Goal: Information Seeking & Learning: Learn about a topic

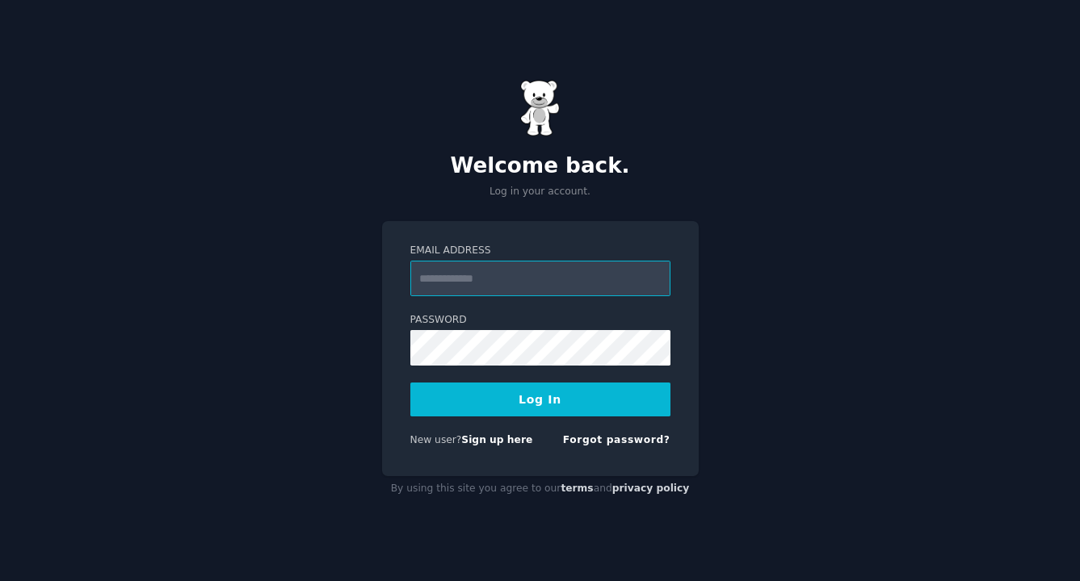
type input "**********"
click at [581, 405] on button "Log In" at bounding box center [540, 400] width 260 height 34
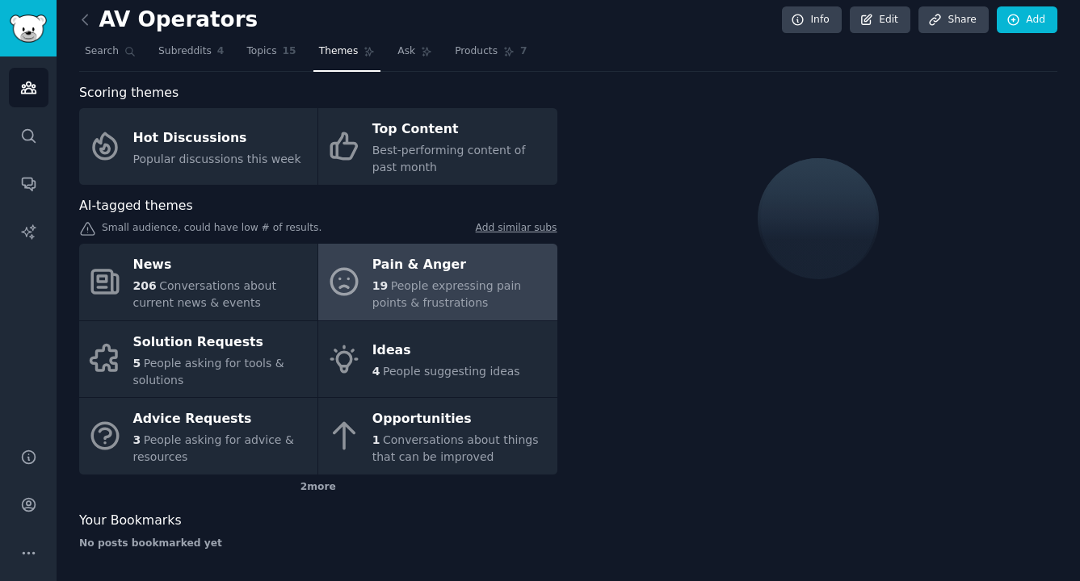
scroll to position [7, 0]
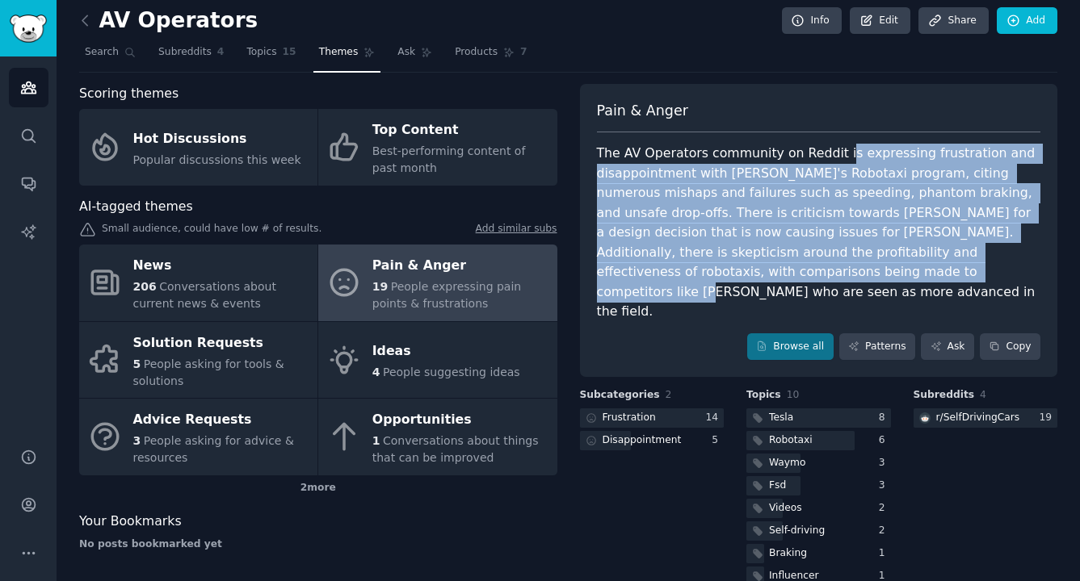
drag, startPoint x: 832, startPoint y: 154, endPoint x: 833, endPoint y: 264, distance: 109.8
click at [833, 264] on div "The AV Operators community on Reddit is expressing frustration and disappointme…" at bounding box center [819, 233] width 444 height 178
click at [762, 195] on div "The AV Operators community on Reddit is expressing frustration and disappointme…" at bounding box center [819, 233] width 444 height 178
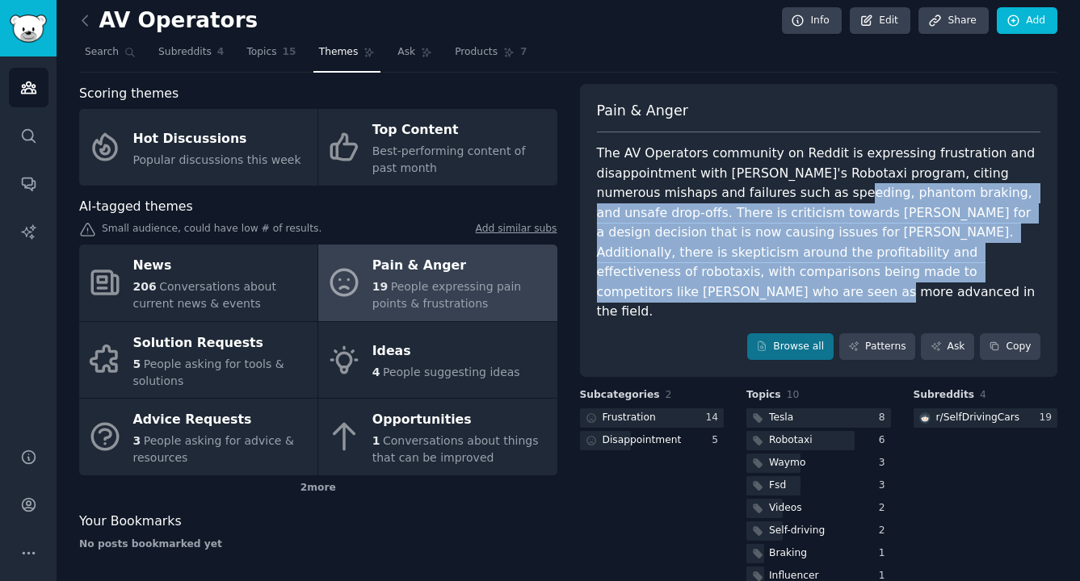
drag, startPoint x: 779, startPoint y: 191, endPoint x: 1011, endPoint y: 266, distance: 243.7
click at [1011, 266] on div "The AV Operators community on Reddit is expressing frustration and disappointme…" at bounding box center [819, 233] width 444 height 178
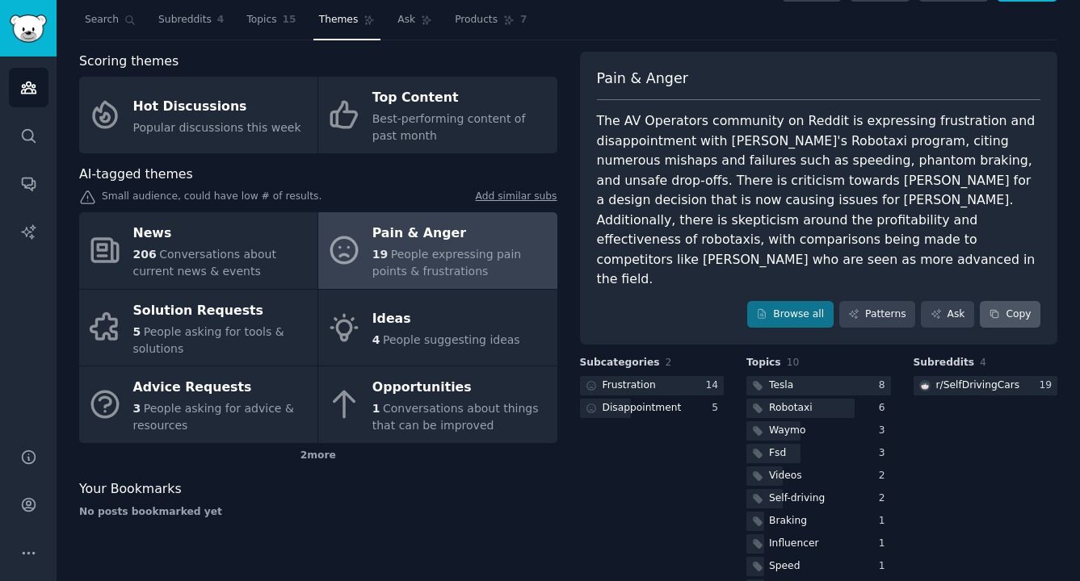
scroll to position [39, 0]
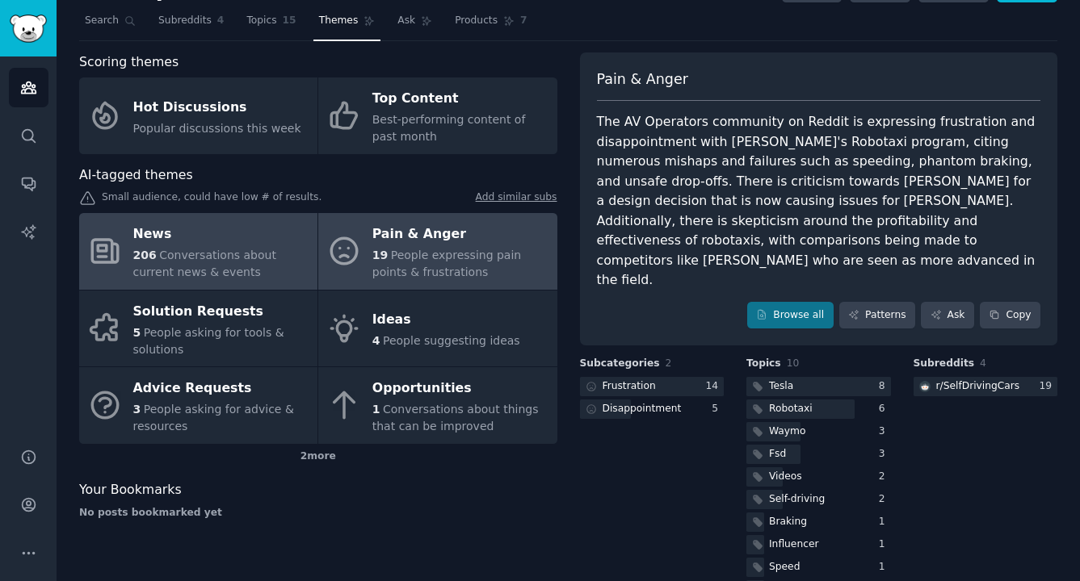
click at [252, 241] on div "News" at bounding box center [221, 235] width 176 height 26
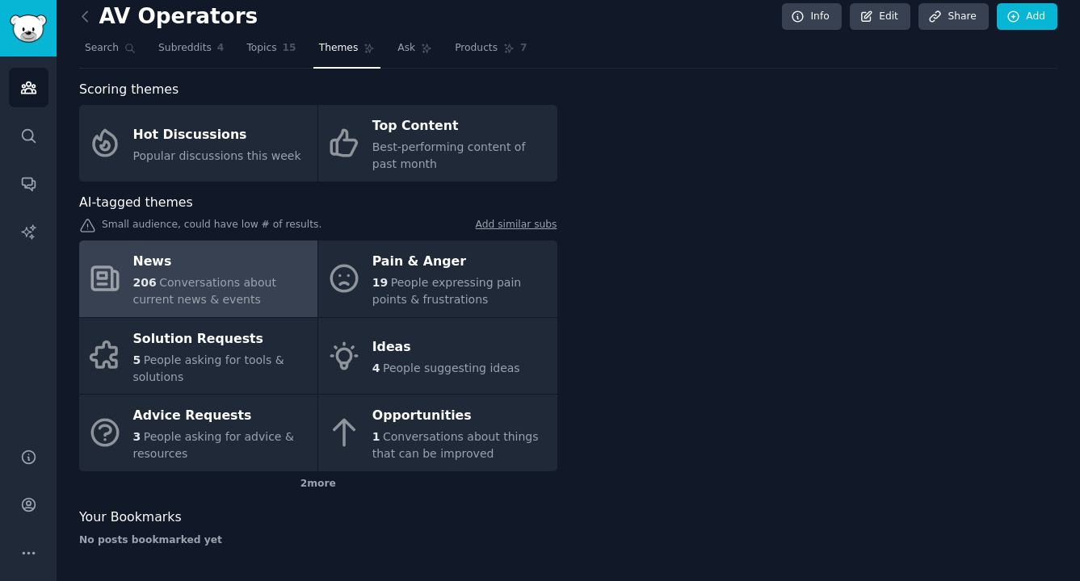
scroll to position [7, 0]
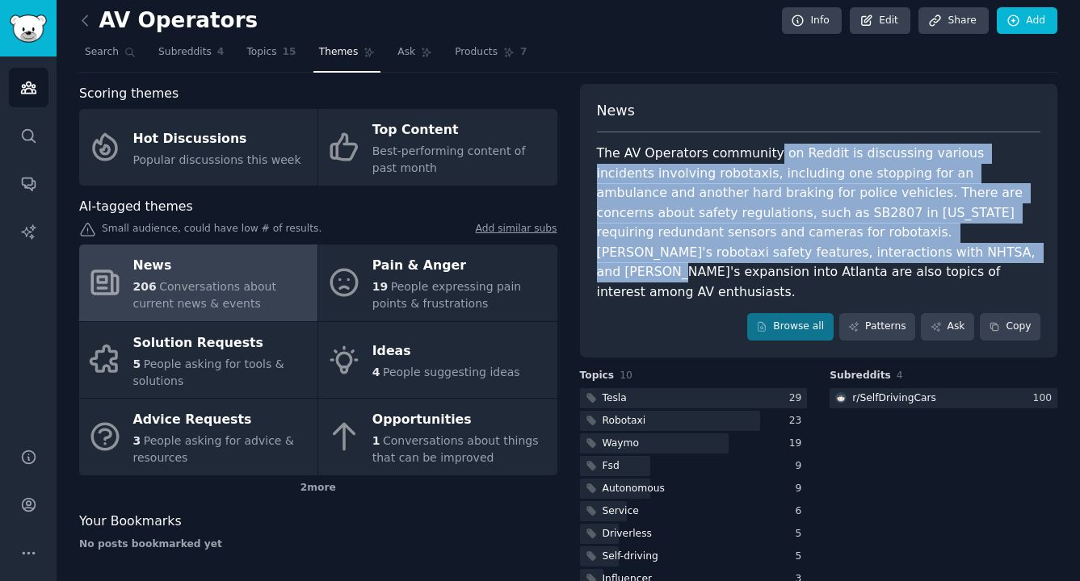
drag, startPoint x: 764, startPoint y: 153, endPoint x: 800, endPoint y: 253, distance: 105.5
click at [800, 253] on div "The AV Operators community on Reddit is discussing various incidents involving …" at bounding box center [819, 223] width 444 height 158
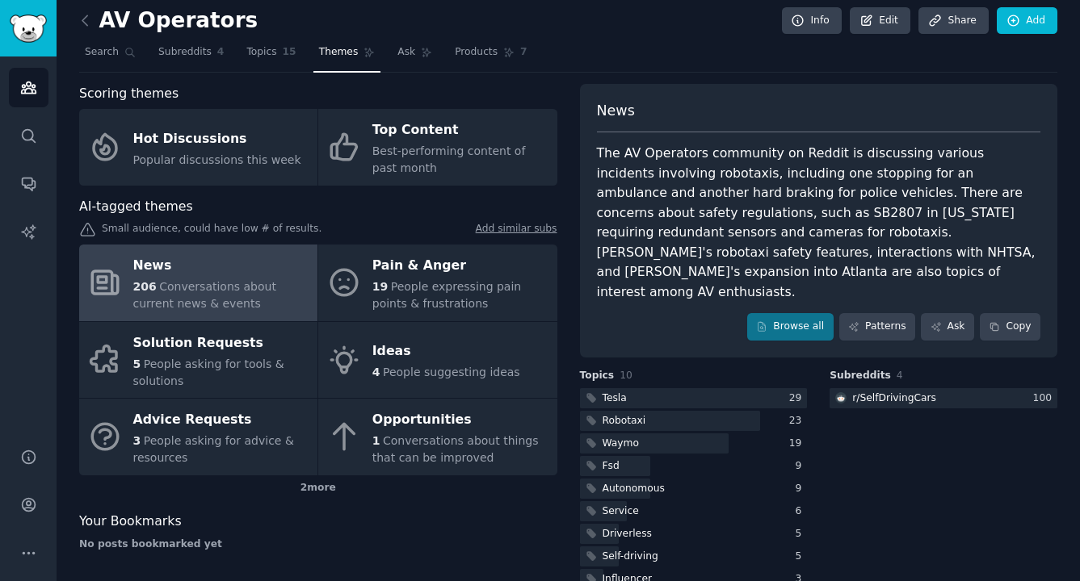
click at [836, 140] on div "News The AV Operators community on Reddit is discussing various incidents invol…" at bounding box center [819, 221] width 478 height 274
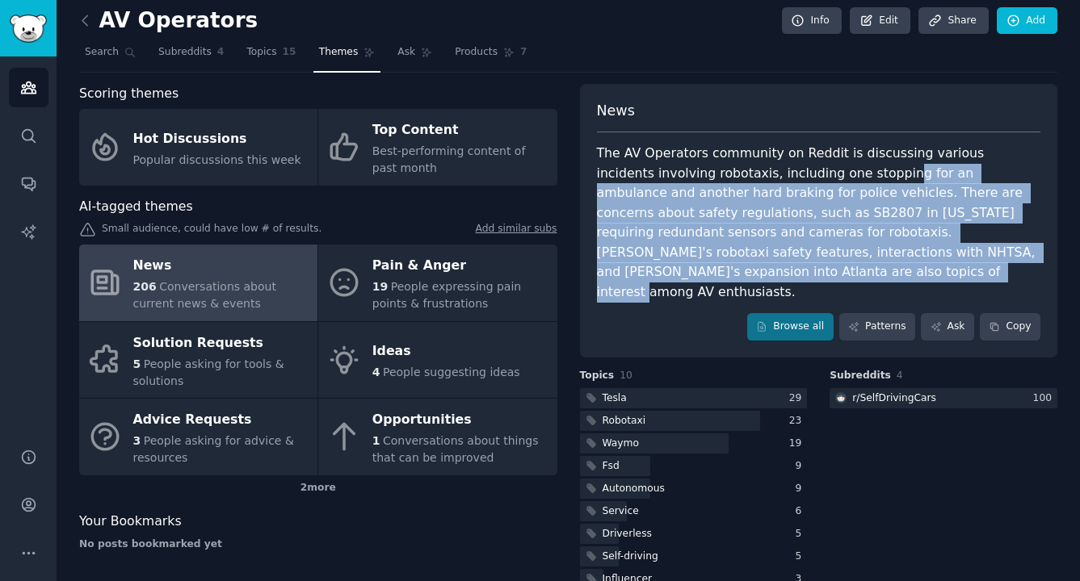
drag, startPoint x: 832, startPoint y: 168, endPoint x: 832, endPoint y: 270, distance: 101.8
click at [832, 270] on div "The AV Operators community on Reddit is discussing various incidents involving …" at bounding box center [819, 223] width 444 height 158
click at [825, 246] on div "The AV Operators community on Reddit is discussing various incidents involving …" at bounding box center [819, 223] width 444 height 158
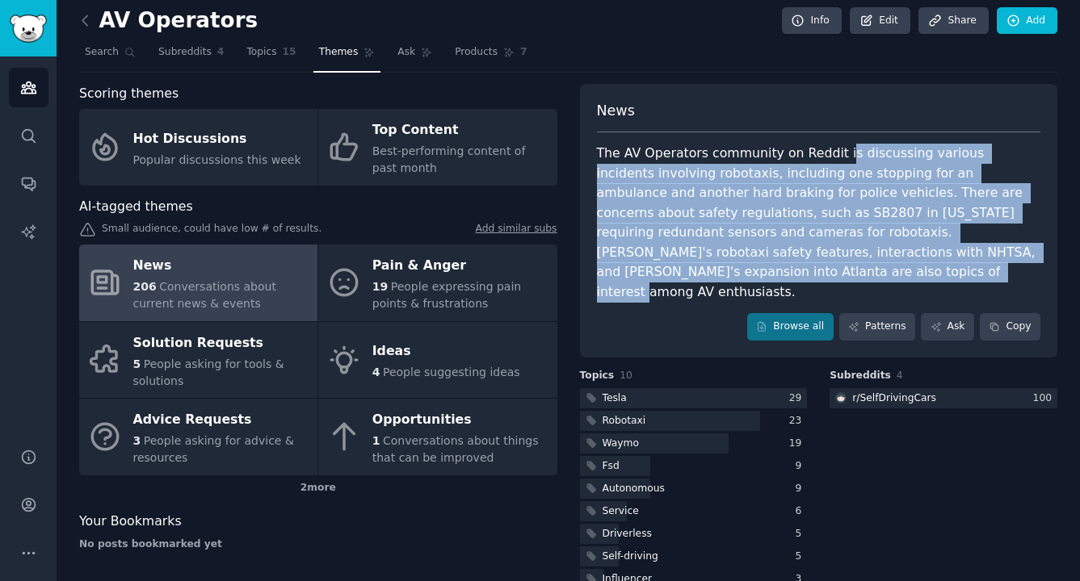
drag, startPoint x: 819, startPoint y: 267, endPoint x: 833, endPoint y: 157, distance: 110.7
click at [833, 157] on div "The AV Operators community on Reddit is discussing various incidents involving …" at bounding box center [819, 223] width 444 height 158
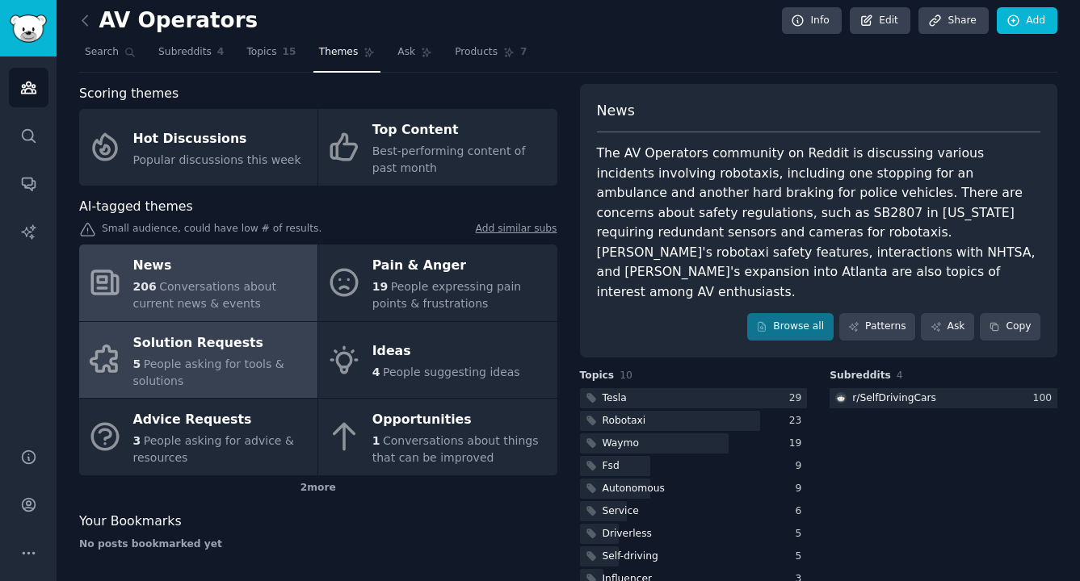
click at [196, 364] on span "People asking for tools & solutions" at bounding box center [208, 373] width 151 height 30
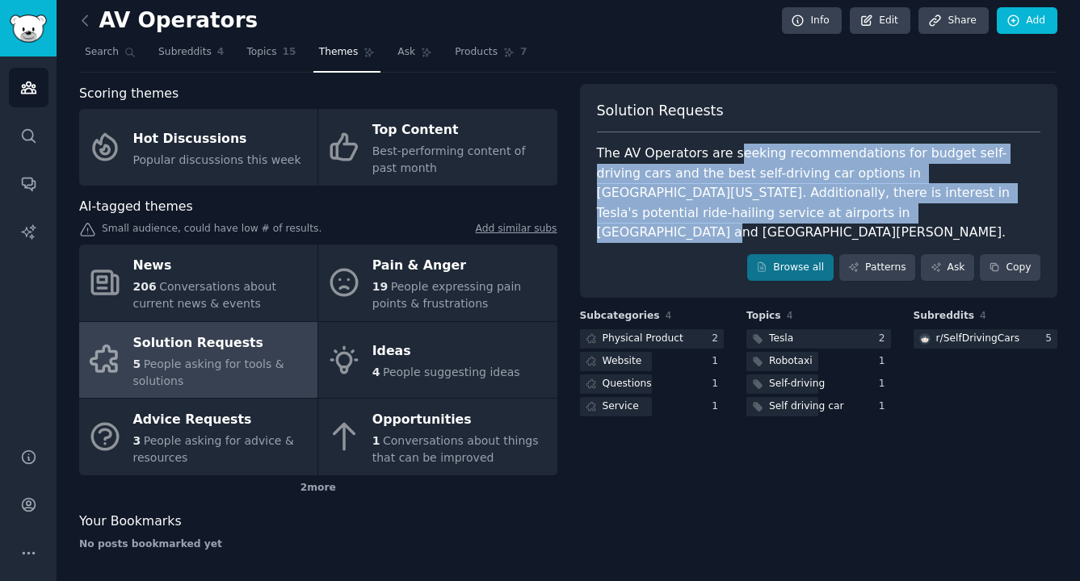
drag, startPoint x: 728, startPoint y: 148, endPoint x: 737, endPoint y: 209, distance: 62.0
click at [737, 209] on div "The AV Operators are seeking recommendations for budget self-driving cars and t…" at bounding box center [819, 193] width 444 height 99
click at [748, 208] on div "The AV Operators are seeking recommendations for budget self-driving cars and t…" at bounding box center [819, 193] width 444 height 99
drag, startPoint x: 758, startPoint y: 207, endPoint x: 758, endPoint y: 155, distance: 51.7
click at [758, 155] on div "The AV Operators are seeking recommendations for budget self-driving cars and t…" at bounding box center [819, 193] width 444 height 99
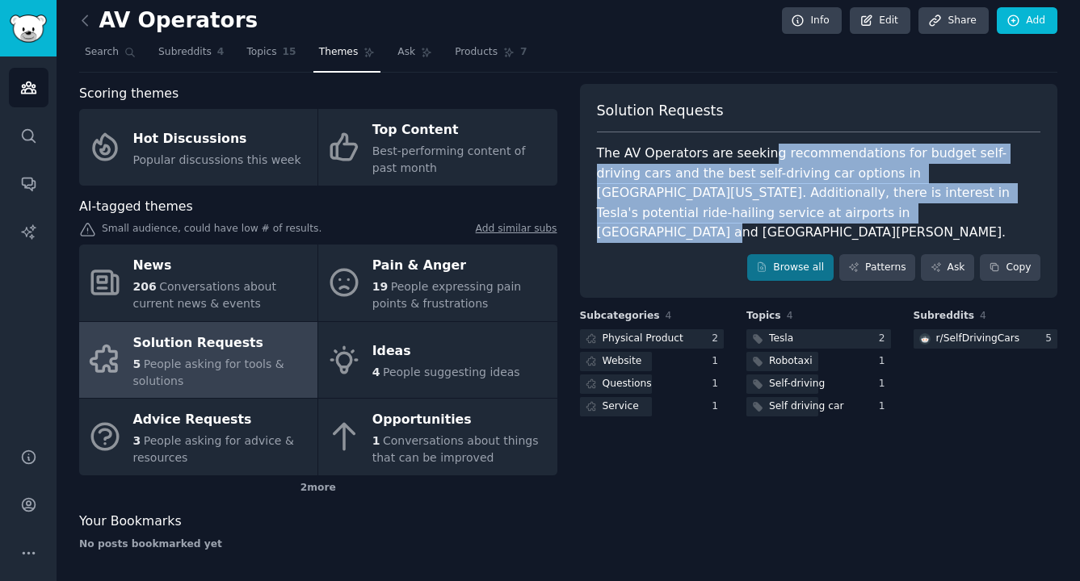
click at [758, 155] on div "The AV Operators are seeking recommendations for budget self-driving cars and t…" at bounding box center [819, 193] width 444 height 99
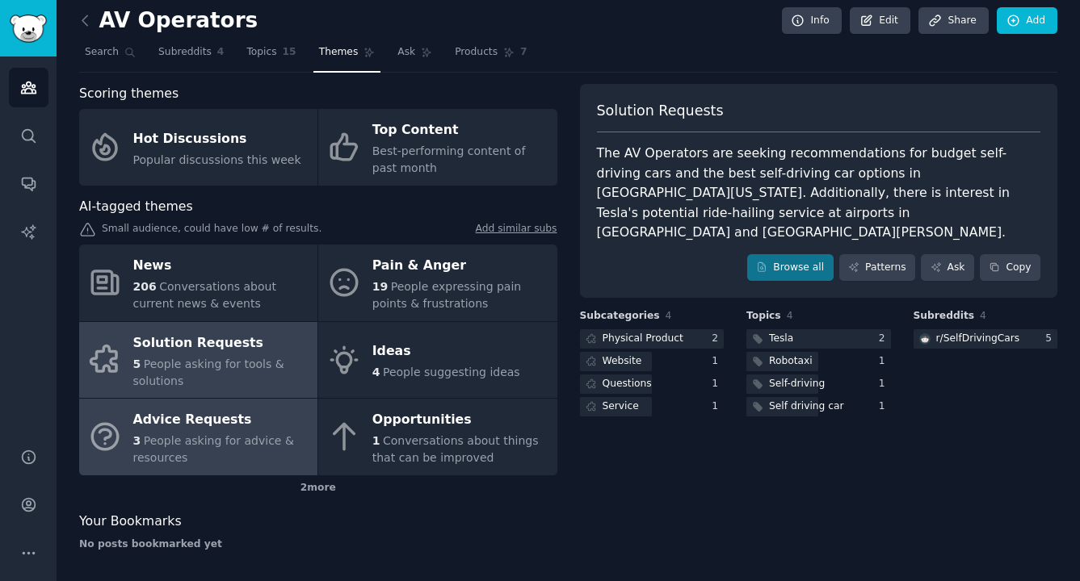
click at [229, 427] on div "Advice Requests" at bounding box center [221, 421] width 176 height 26
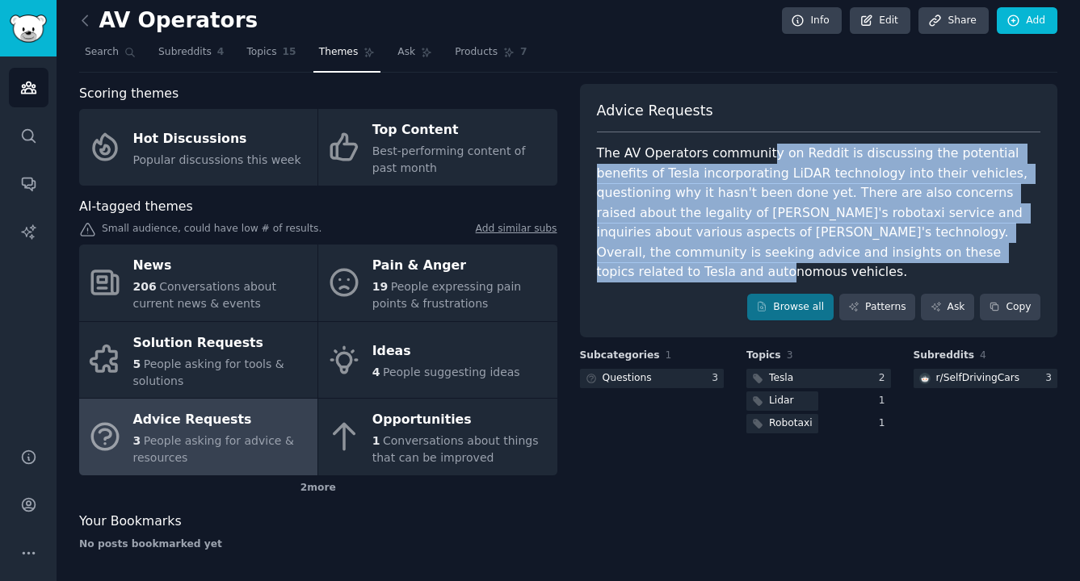
drag, startPoint x: 757, startPoint y: 148, endPoint x: 887, endPoint y: 243, distance: 161.2
click at [887, 243] on div "The AV Operators community on Reddit is discussing the potential benefits of Te…" at bounding box center [819, 213] width 444 height 139
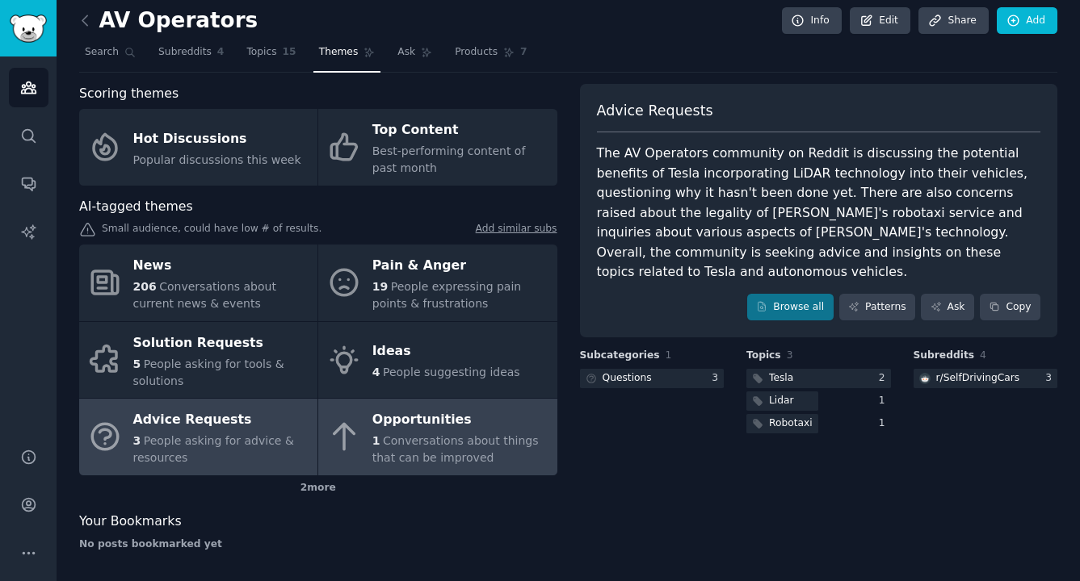
click at [527, 428] on div "Opportunities" at bounding box center [460, 421] width 176 height 26
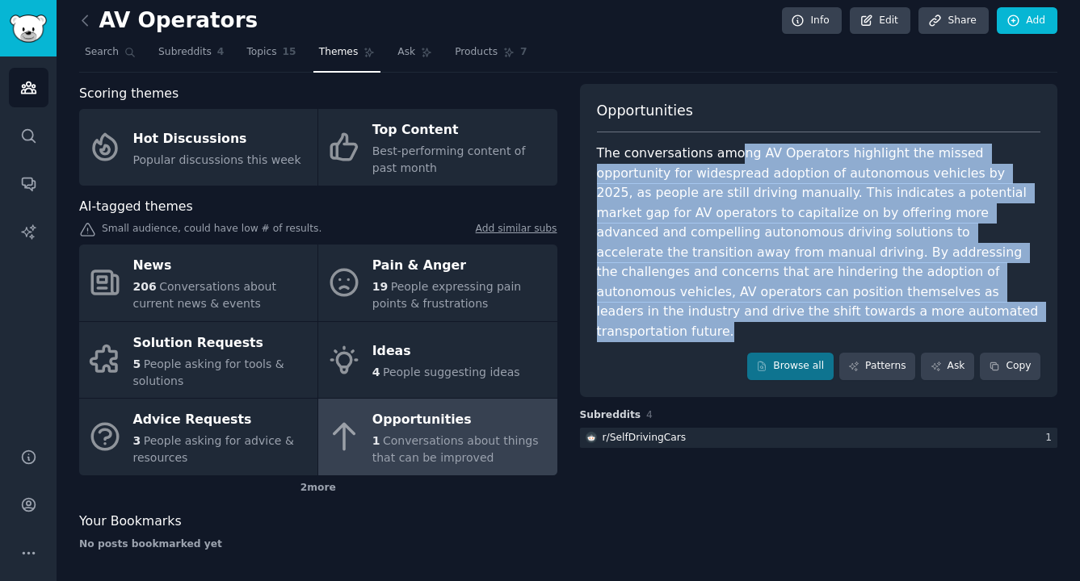
drag, startPoint x: 729, startPoint y: 151, endPoint x: 701, endPoint y: 299, distance: 150.5
click at [701, 299] on div "The conversations among AV Operators highlight the missed opportunity for wides…" at bounding box center [819, 243] width 444 height 198
click at [829, 250] on div "The conversations among AV Operators highlight the missed opportunity for wides…" at bounding box center [819, 243] width 444 height 198
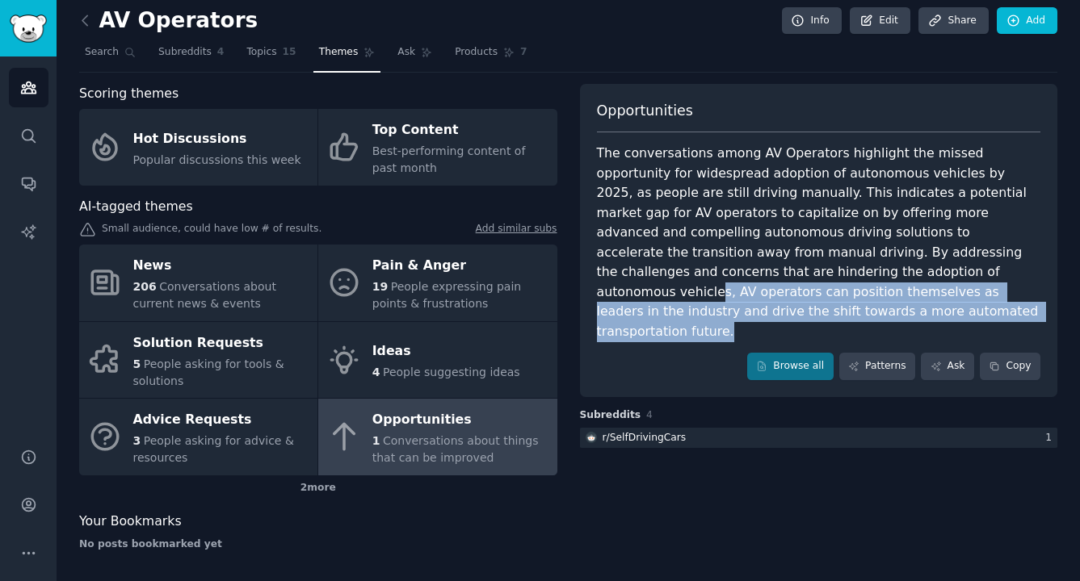
drag, startPoint x: 687, startPoint y: 301, endPoint x: 708, endPoint y: 271, distance: 37.2
click at [708, 271] on div "The conversations among AV Operators highlight the missed opportunity for wides…" at bounding box center [819, 243] width 444 height 198
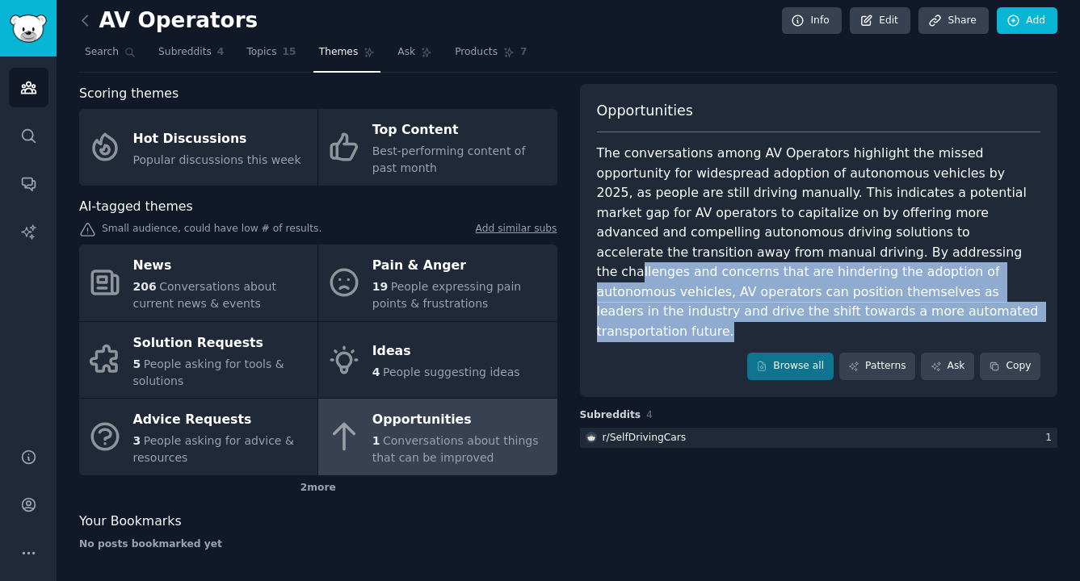
drag, startPoint x: 681, startPoint y: 299, endPoint x: 702, endPoint y: 237, distance: 64.9
click at [702, 237] on div "The conversations among AV Operators highlight the missed opportunity for wides…" at bounding box center [819, 243] width 444 height 198
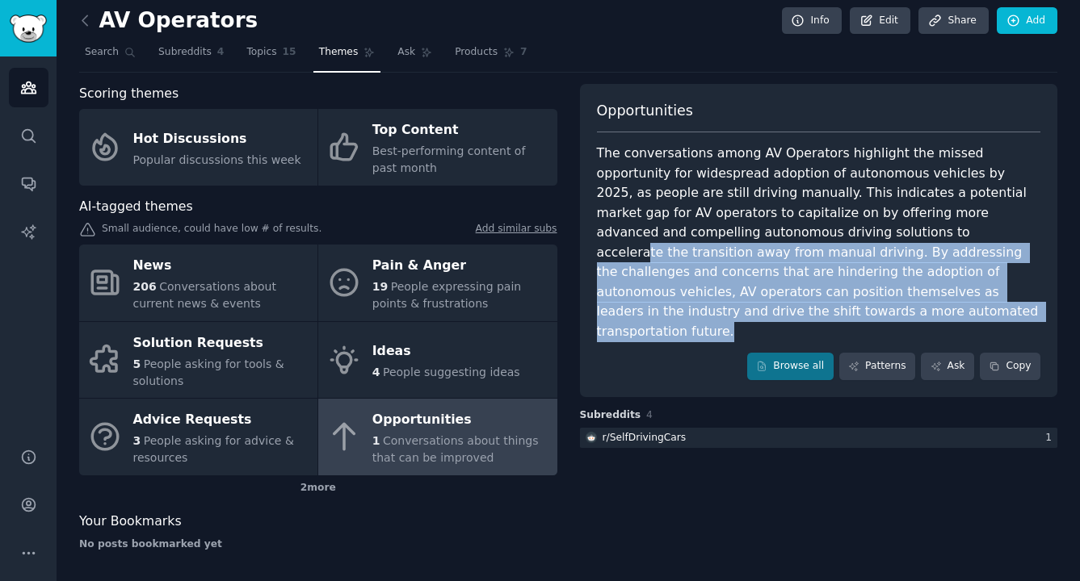
drag, startPoint x: 675, startPoint y: 300, endPoint x: 715, endPoint y: 226, distance: 83.5
click at [715, 226] on div "The conversations among AV Operators highlight the missed opportunity for wides…" at bounding box center [819, 243] width 444 height 198
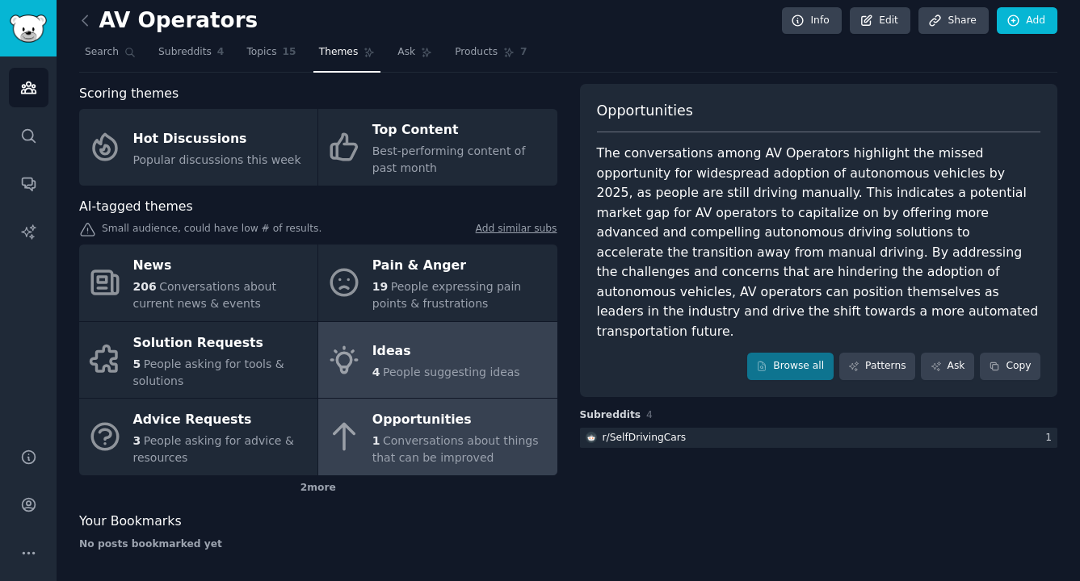
click at [483, 366] on span "People suggesting ideas" at bounding box center [451, 372] width 137 height 13
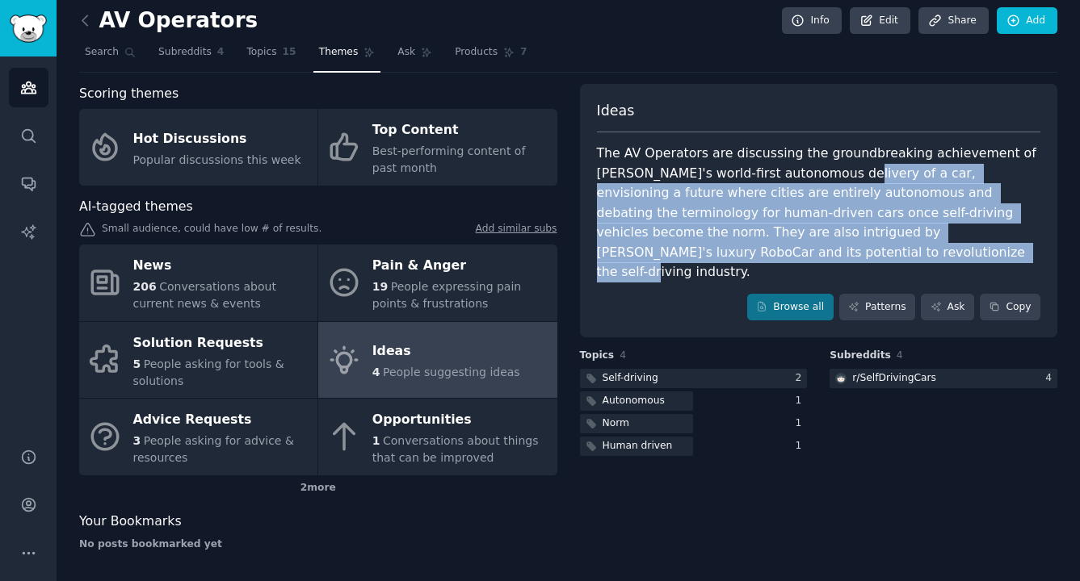
drag, startPoint x: 790, startPoint y: 162, endPoint x: 690, endPoint y: 246, distance: 130.2
click at [690, 246] on div "The AV Operators are discussing the groundbreaking achievement of Tesla's world…" at bounding box center [819, 213] width 444 height 139
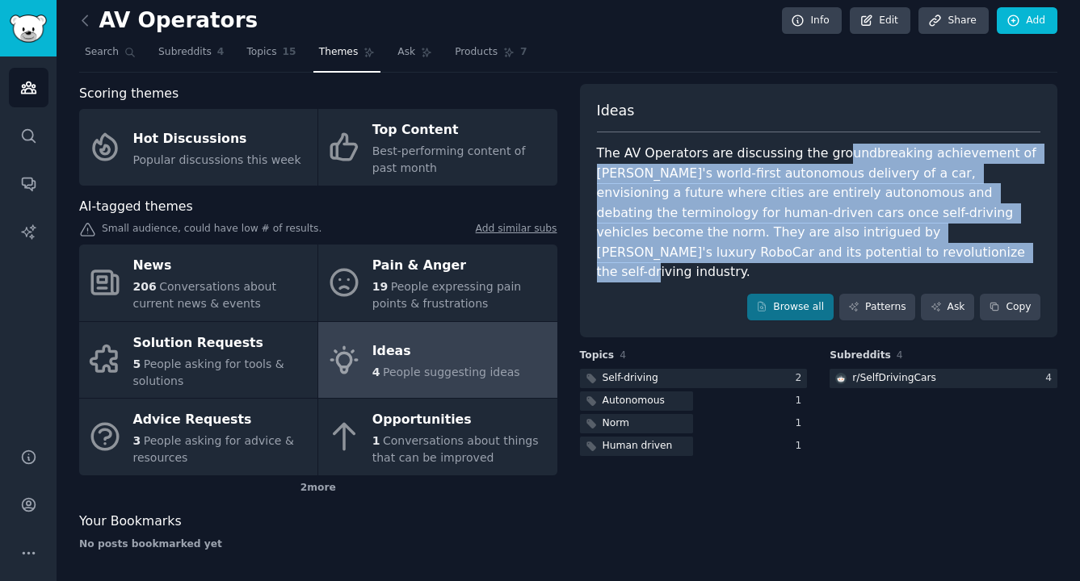
drag, startPoint x: 690, startPoint y: 246, endPoint x: 825, endPoint y: 148, distance: 166.6
click at [825, 148] on div "The AV Operators are discussing the groundbreaking achievement of Tesla's world…" at bounding box center [819, 213] width 444 height 139
click at [707, 249] on div "The AV Operators are discussing the groundbreaking achievement of Tesla's world…" at bounding box center [819, 213] width 444 height 139
drag, startPoint x: 723, startPoint y: 246, endPoint x: 780, endPoint y: 157, distance: 105.1
click at [780, 157] on div "The AV Operators are discussing the groundbreaking achievement of Tesla's world…" at bounding box center [819, 213] width 444 height 139
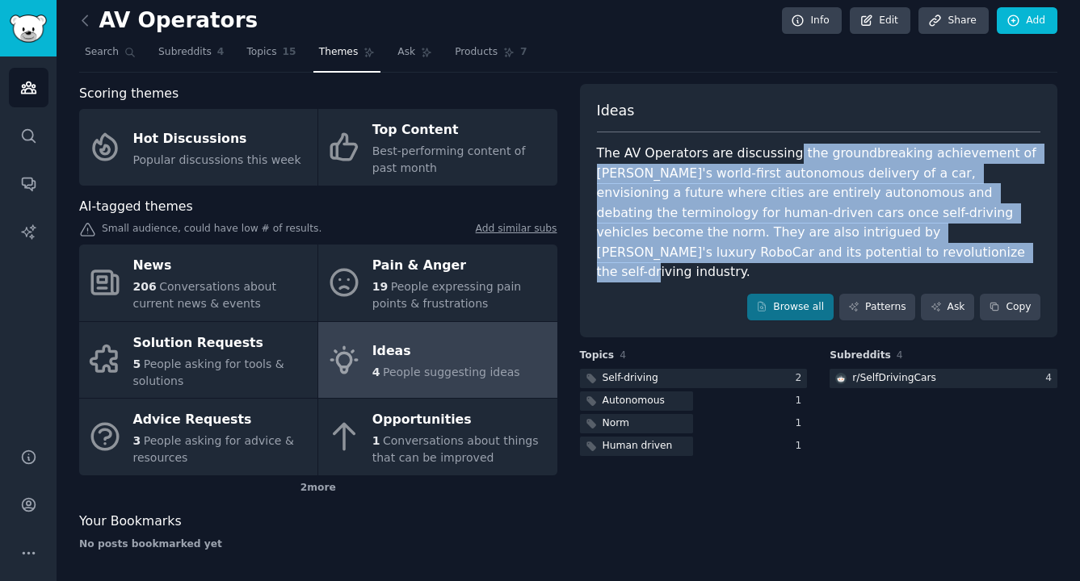
click at [706, 249] on div "The AV Operators are discussing the groundbreaking achievement of Tesla's world…" at bounding box center [819, 213] width 444 height 139
drag, startPoint x: 706, startPoint y: 249, endPoint x: 724, endPoint y: 140, distance: 110.6
click at [724, 140] on div "Ideas The AV Operators are discussing the groundbreaking achievement of Tesla's…" at bounding box center [819, 211] width 478 height 254
click at [678, 229] on div "The AV Operators are discussing the groundbreaking achievement of Tesla's world…" at bounding box center [819, 213] width 444 height 139
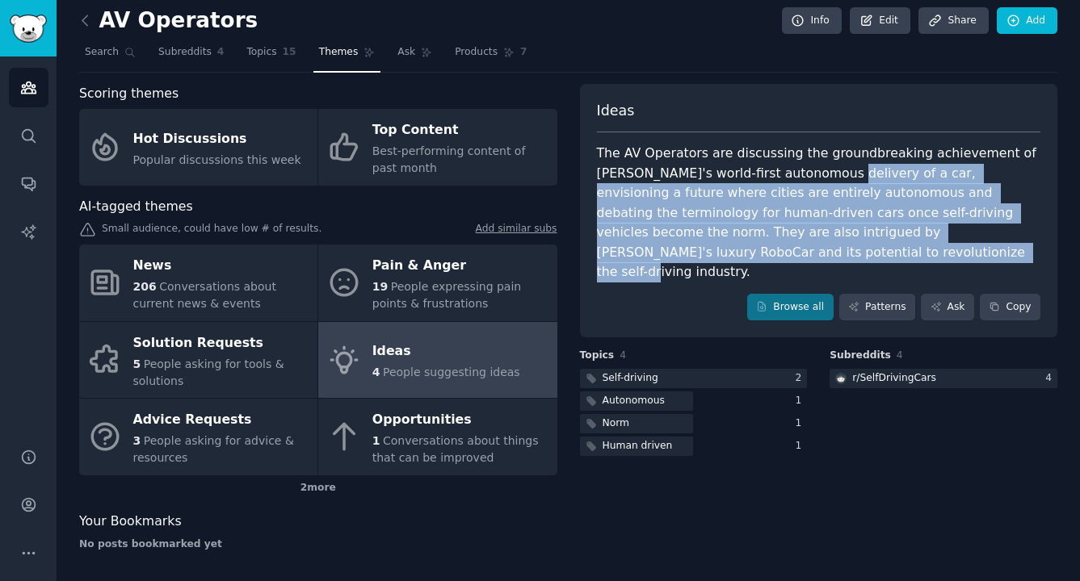
drag, startPoint x: 663, startPoint y: 257, endPoint x: 778, endPoint y: 170, distance: 144.1
click at [778, 170] on div "The AV Operators are discussing the groundbreaking achievement of Tesla's world…" at bounding box center [819, 213] width 444 height 139
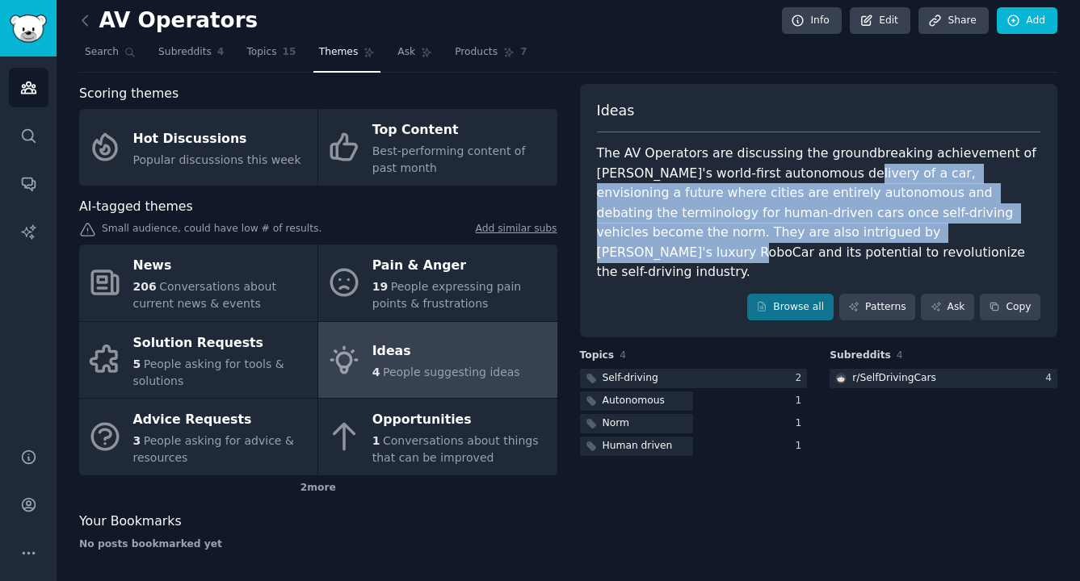
drag, startPoint x: 787, startPoint y: 172, endPoint x: 782, endPoint y: 228, distance: 55.9
click at [782, 228] on div "The AV Operators are discussing the groundbreaking achievement of Tesla's world…" at bounding box center [819, 213] width 444 height 139
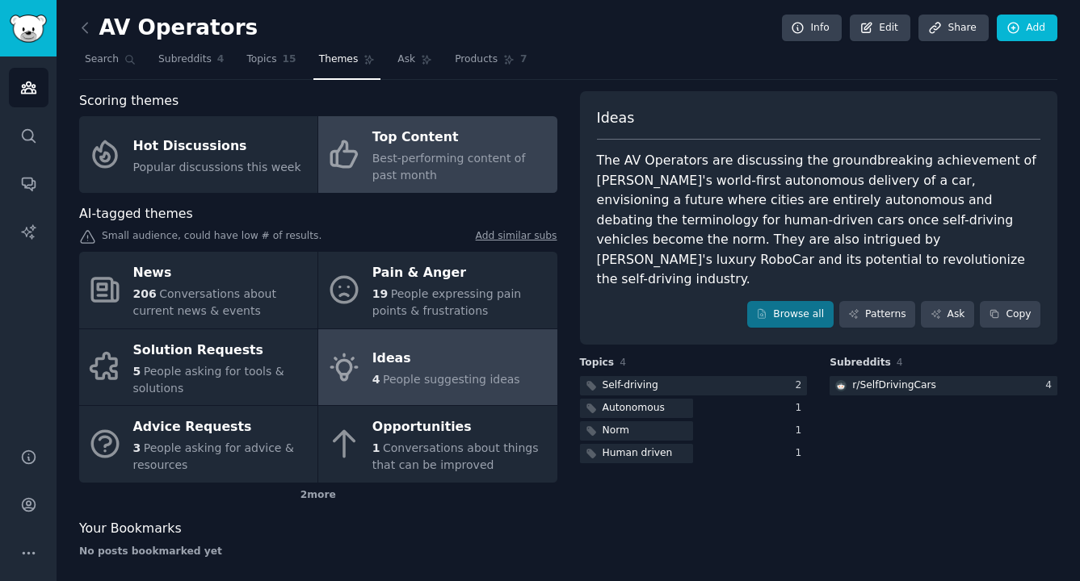
click at [447, 145] on div "Top Content" at bounding box center [460, 138] width 176 height 26
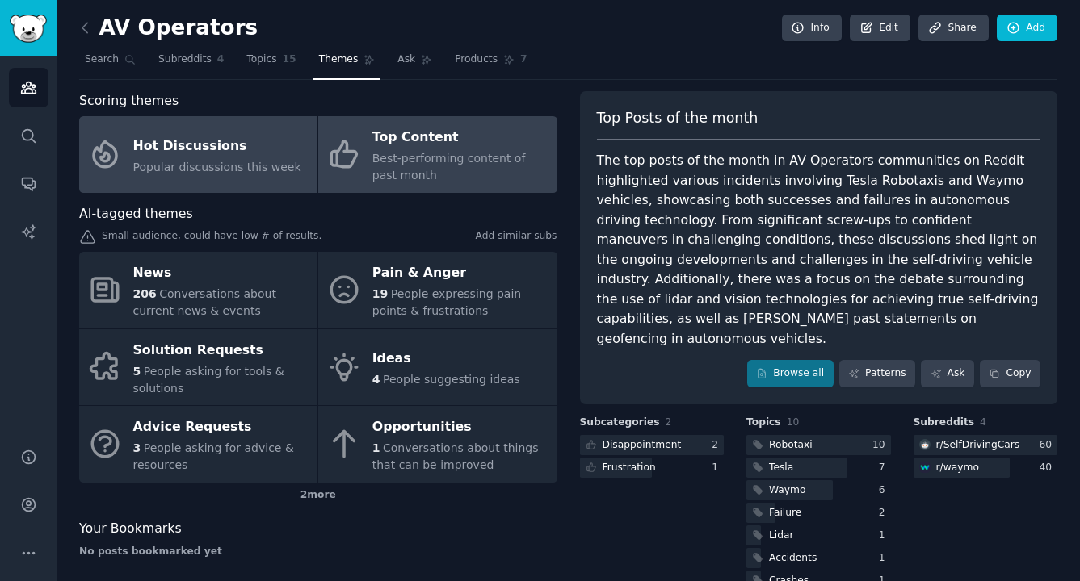
click at [189, 169] on span "Popular discussions this week" at bounding box center [217, 167] width 168 height 13
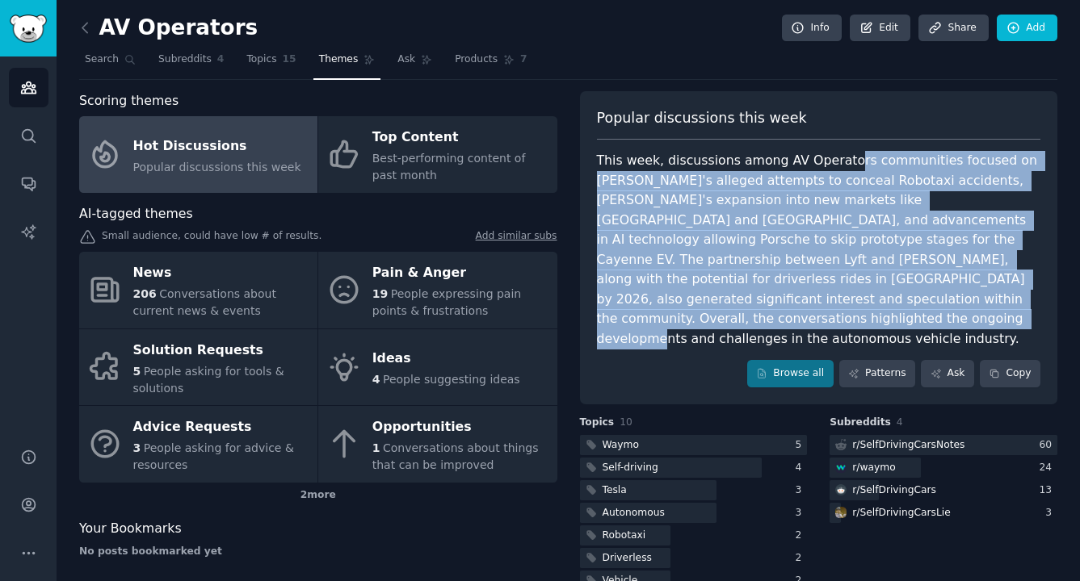
drag, startPoint x: 838, startPoint y: 157, endPoint x: 1028, endPoint y: 299, distance: 237.3
click at [1028, 299] on div "This week, discussions among AV Operators communities focused on Tesla's allege…" at bounding box center [819, 250] width 444 height 198
click at [887, 237] on div "This week, discussions among AV Operators communities focused on Tesla's allege…" at bounding box center [819, 250] width 444 height 198
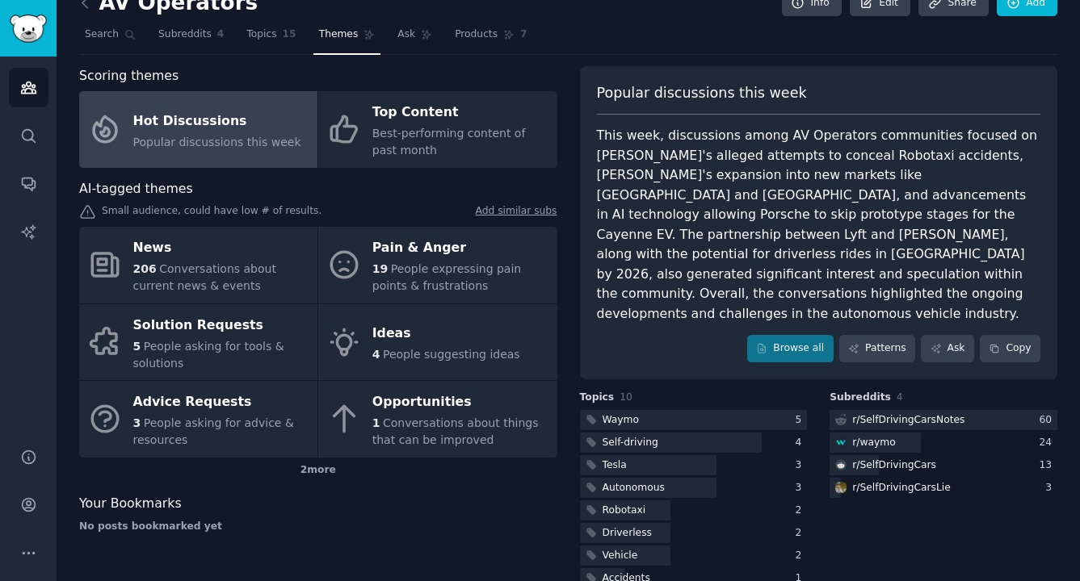
scroll to position [26, 0]
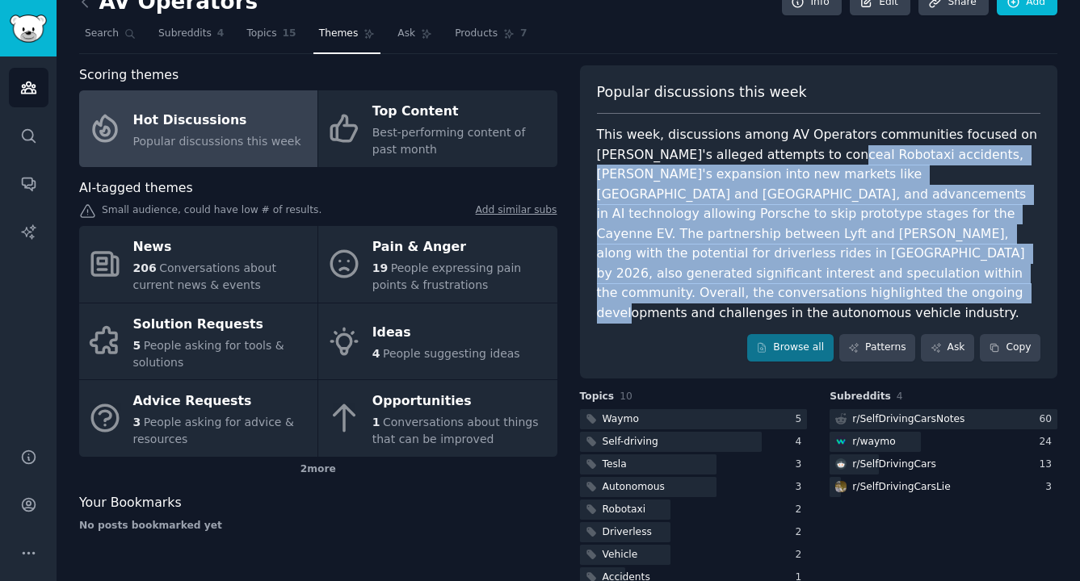
drag, startPoint x: 825, startPoint y: 155, endPoint x: 1005, endPoint y: 262, distance: 209.3
click at [1005, 262] on div "This week, discussions among AV Operators communities focused on Tesla's allege…" at bounding box center [819, 224] width 444 height 198
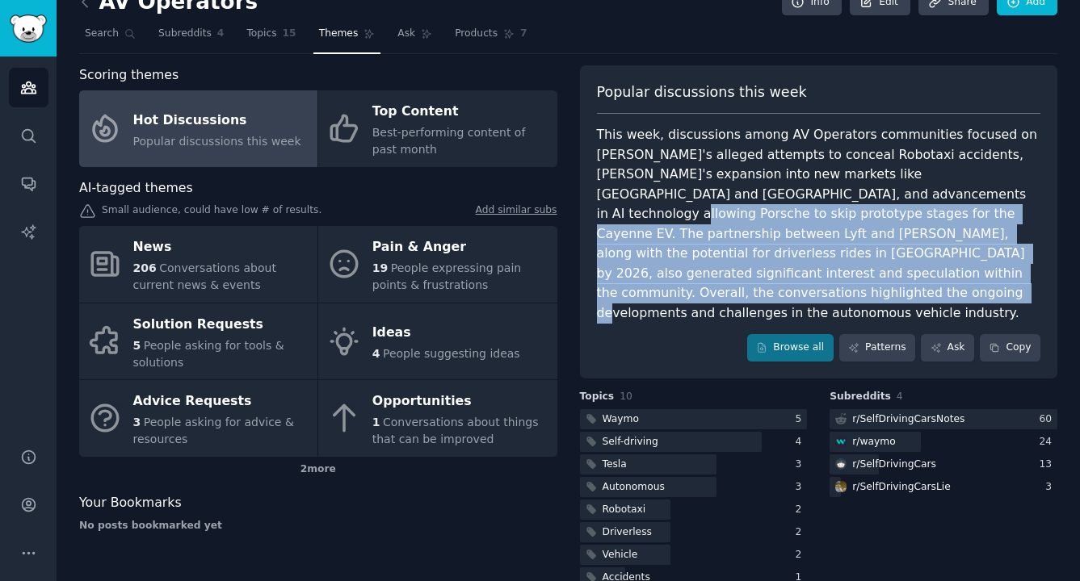
drag, startPoint x: 886, startPoint y: 186, endPoint x: 984, endPoint y: 271, distance: 129.9
click at [984, 272] on div "This week, discussions among AV Operators communities focused on Tesla's allege…" at bounding box center [819, 224] width 444 height 198
click at [984, 271] on div "This week, discussions among AV Operators communities focused on Tesla's allege…" at bounding box center [819, 224] width 444 height 198
